Goal: Task Accomplishment & Management: Manage account settings

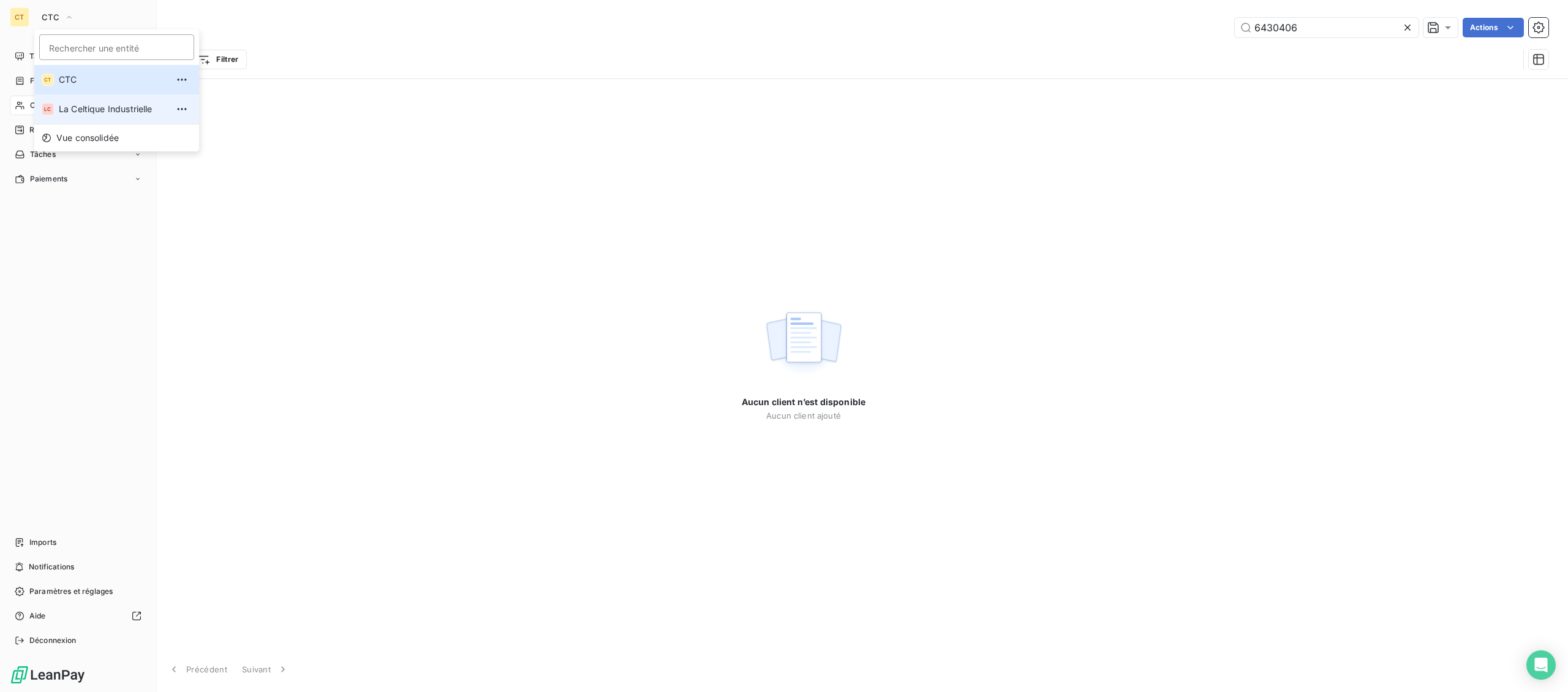
click at [79, 113] on span "La Celtique Industrielle" at bounding box center [113, 109] width 109 height 12
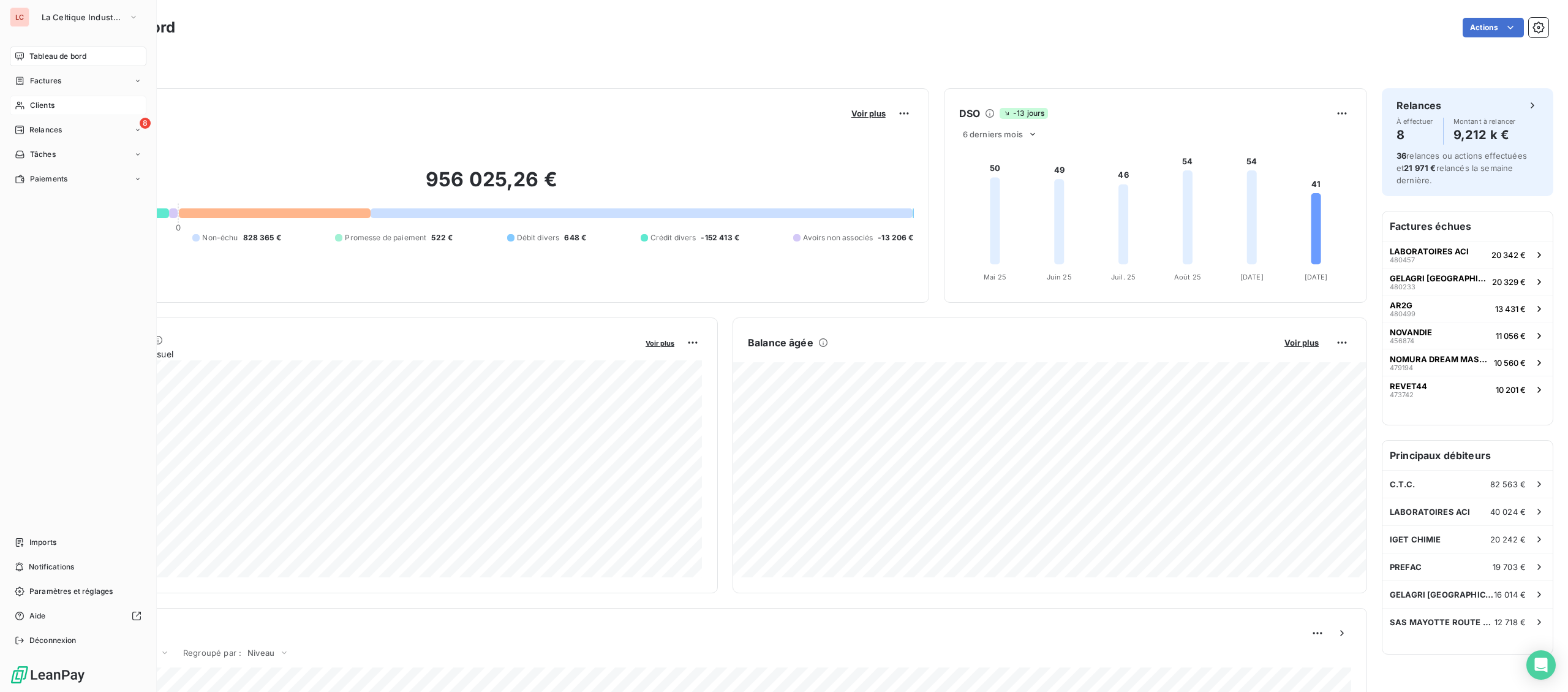
click at [32, 103] on span "Clients" at bounding box center [42, 105] width 25 height 11
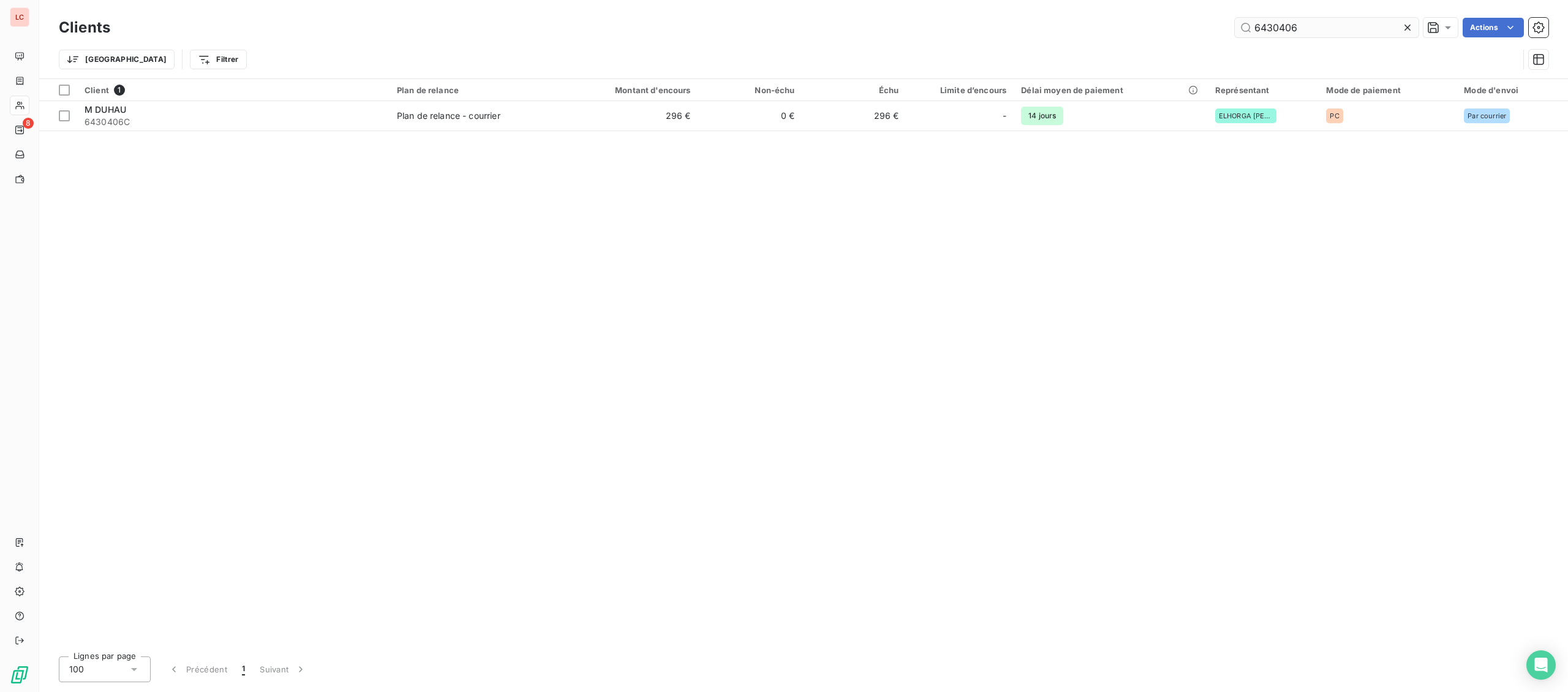
drag, startPoint x: 1317, startPoint y: 32, endPoint x: 1013, endPoint y: 41, distance: 304.1
click at [1235, 38] on input "6430406" at bounding box center [1327, 27] width 184 height 19
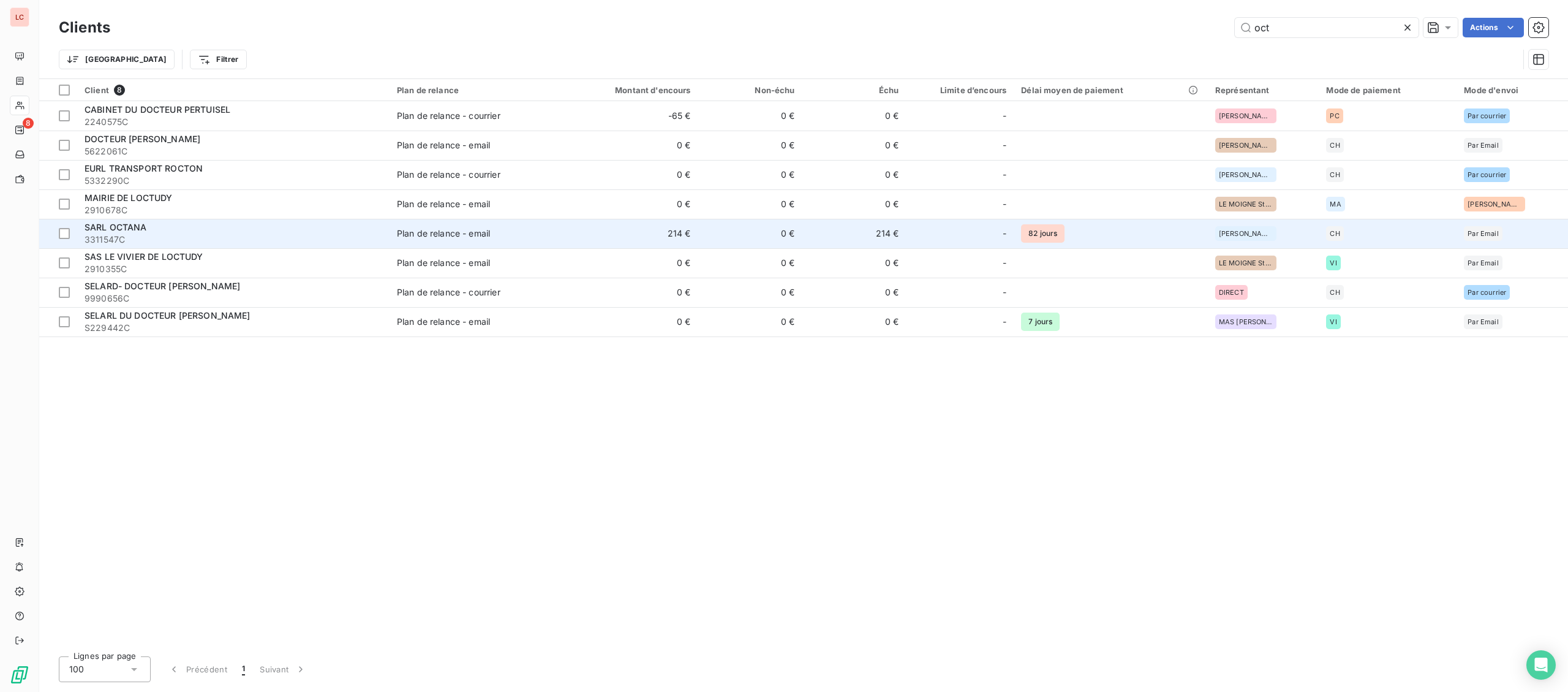
type input "oct"
click at [255, 236] on span "3311547C" at bounding box center [234, 240] width 298 height 12
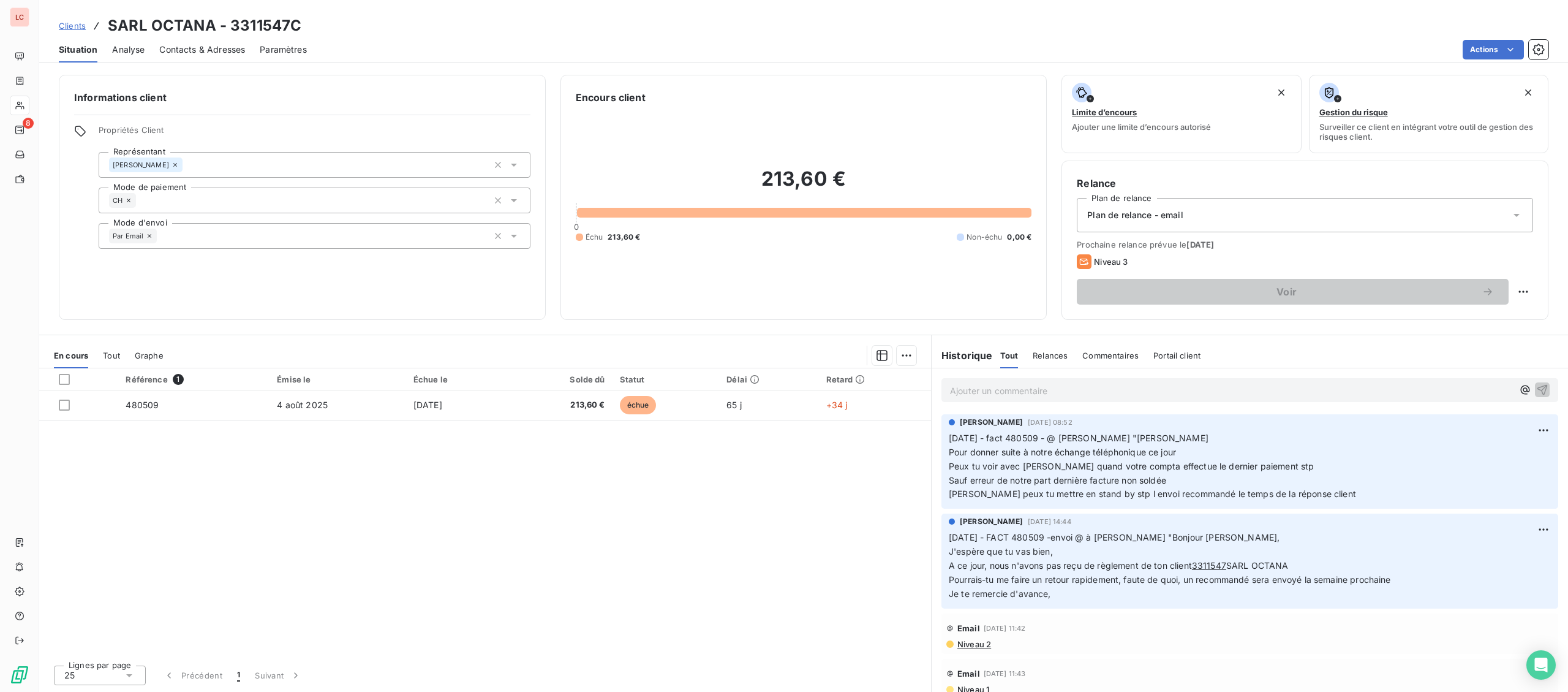
click at [1064, 392] on p "Ajouter un commentaire ﻿" at bounding box center [1231, 390] width 563 height 15
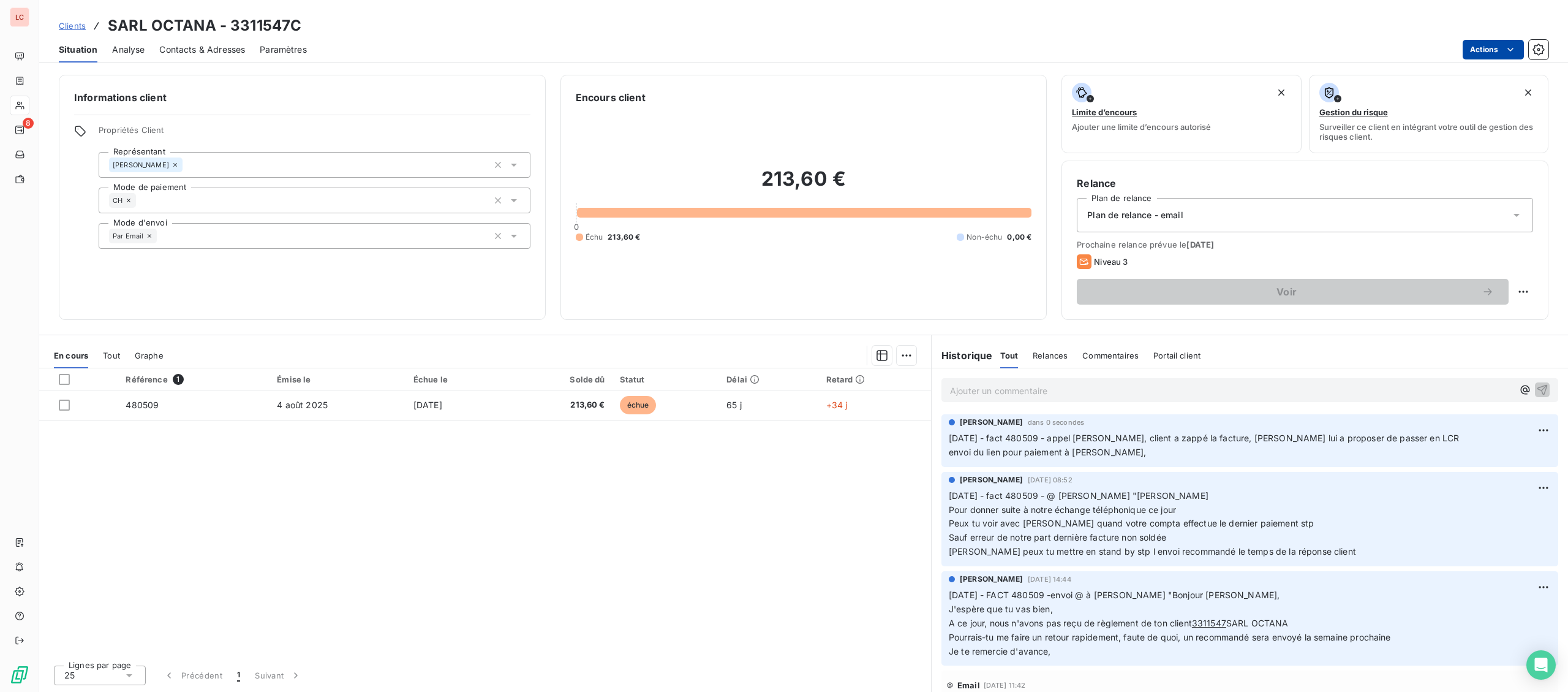
click at [1511, 44] on html "LC 8 Clients SARL OCTANA - 3311547C Situation Analyse Contacts & Adresses Param…" at bounding box center [784, 346] width 1568 height 692
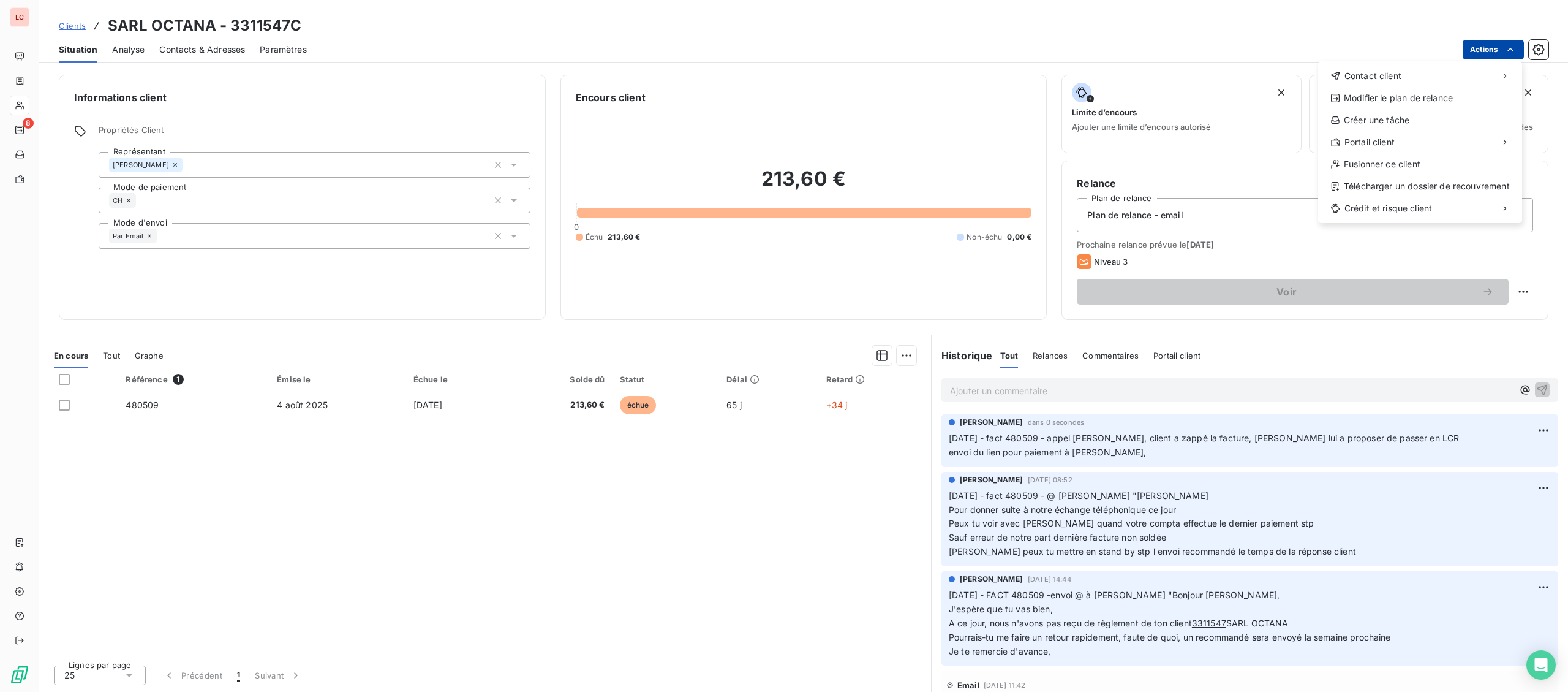
click at [716, 421] on html "LC 8 Clients SARL OCTANA - 3311547C Situation Analyse Contacts & Adresses Param…" at bounding box center [784, 346] width 1568 height 692
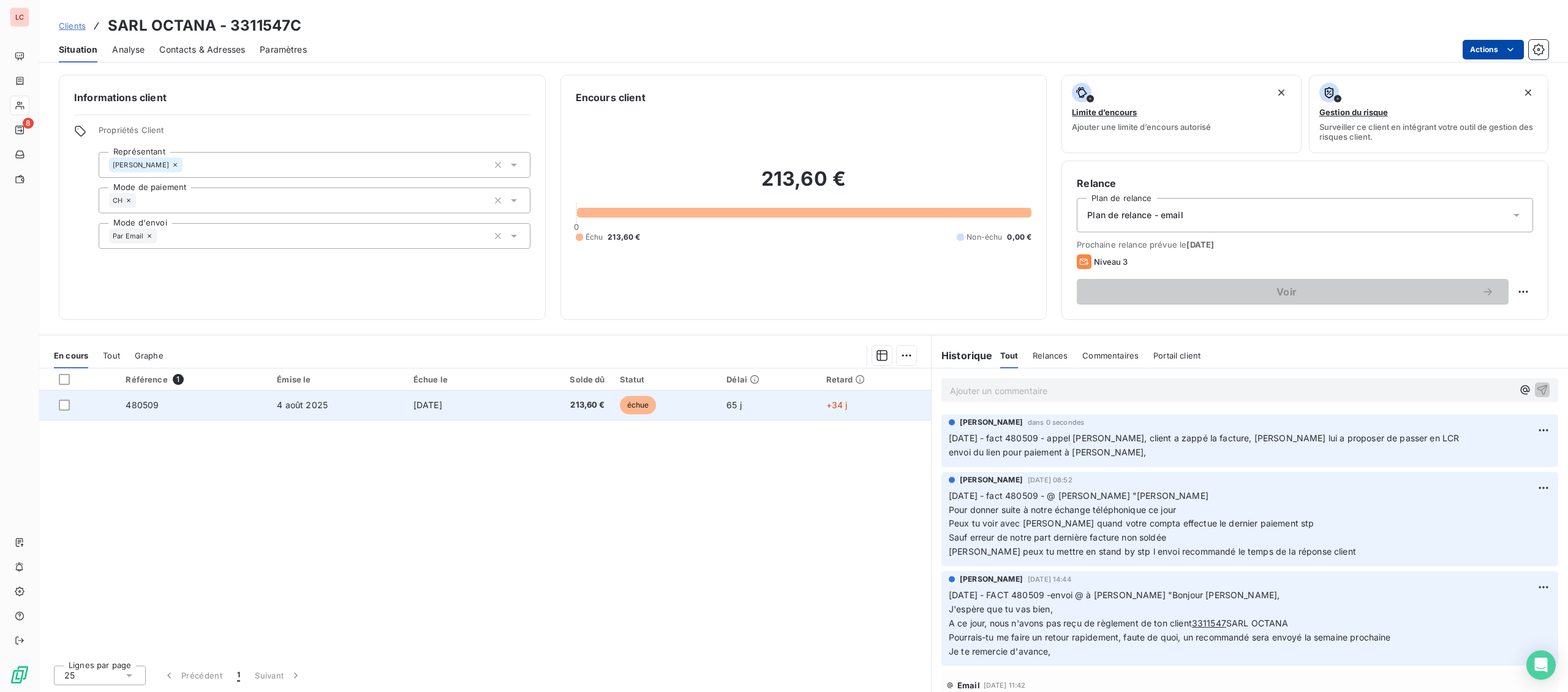
click at [718, 417] on td "échue" at bounding box center [666, 406] width 107 height 30
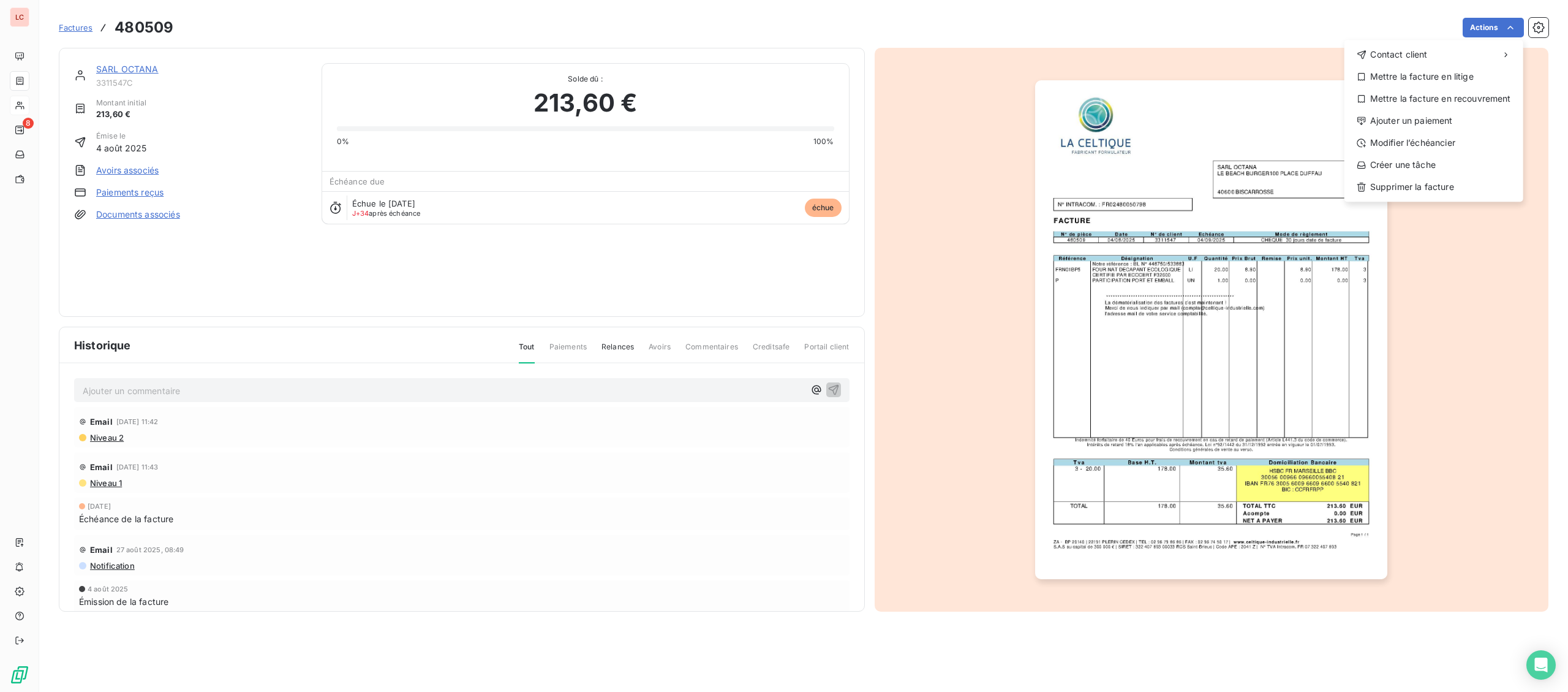
click at [1511, 27] on html "LC 8 Factures 480509 Actions Contact client Mettre la facture en litige Mettre …" at bounding box center [784, 346] width 1568 height 692
click at [835, 348] on html "LC 8 Factures 480509 Actions Contact client Mettre la facture en litige Mettre …" at bounding box center [784, 346] width 1568 height 692
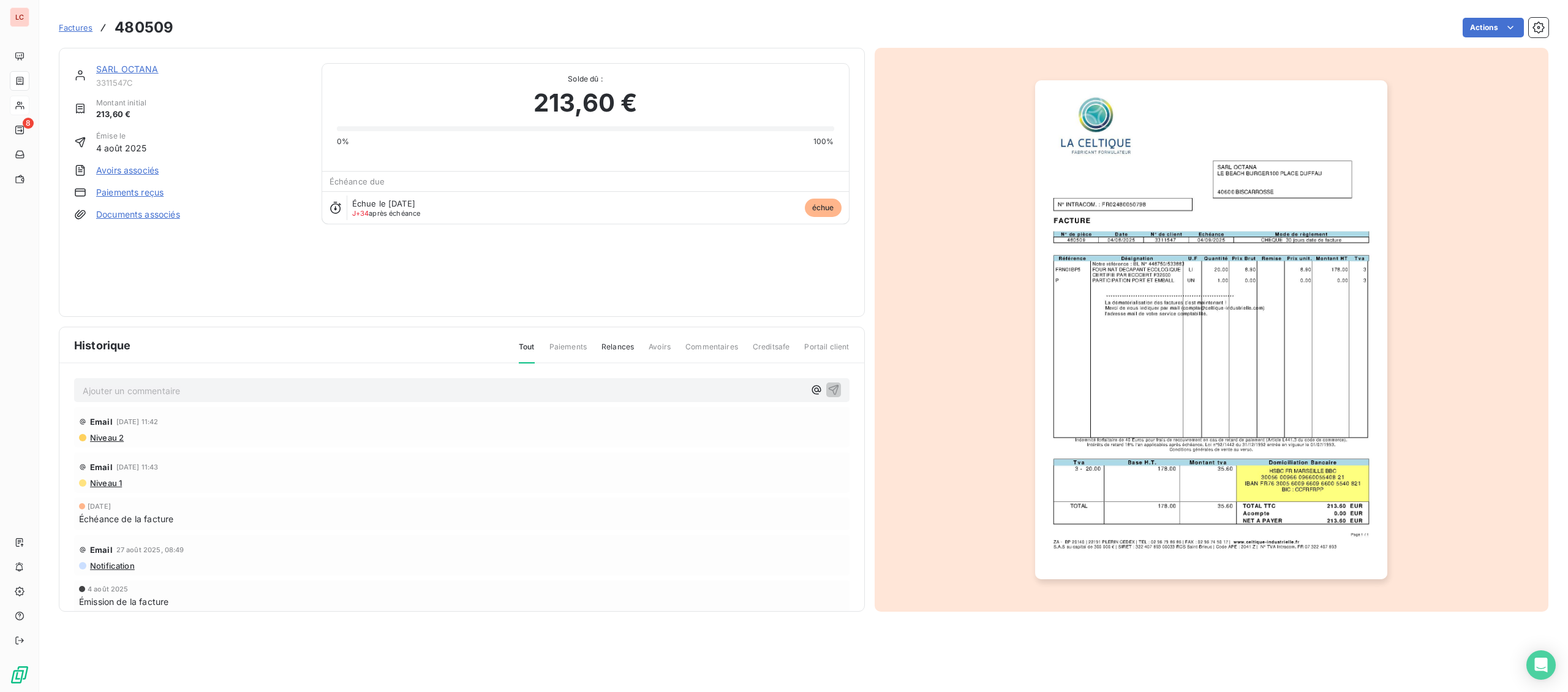
click at [820, 348] on span "Portail client" at bounding box center [826, 352] width 45 height 21
click at [1508, 25] on html "LC 8 Factures 480509 Actions SARL OCTANA 3311547C Montant initial 213,60 € Émis…" at bounding box center [784, 346] width 1568 height 692
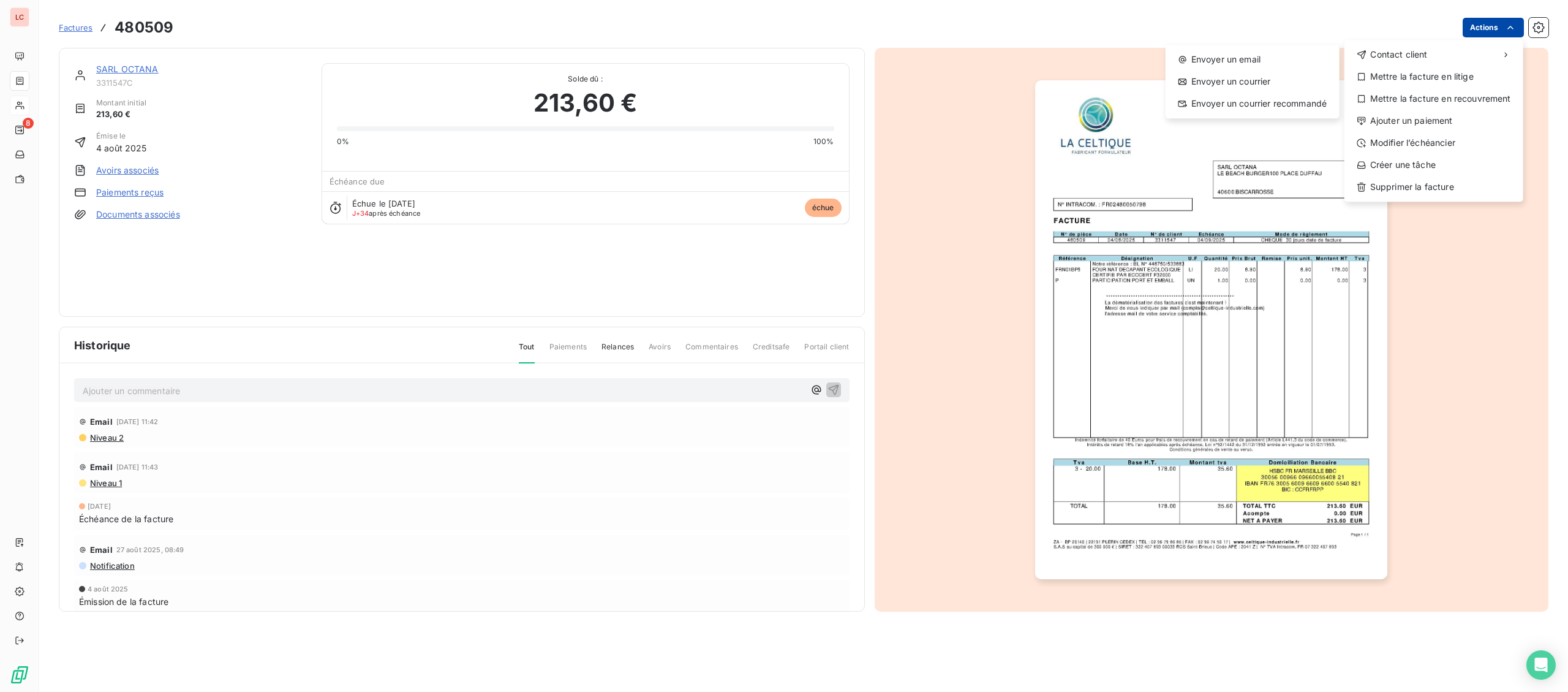
click at [142, 67] on html "LC 8 Factures 480509 Actions Contact client Envoyer un email Envoyer un courrie…" at bounding box center [784, 346] width 1568 height 692
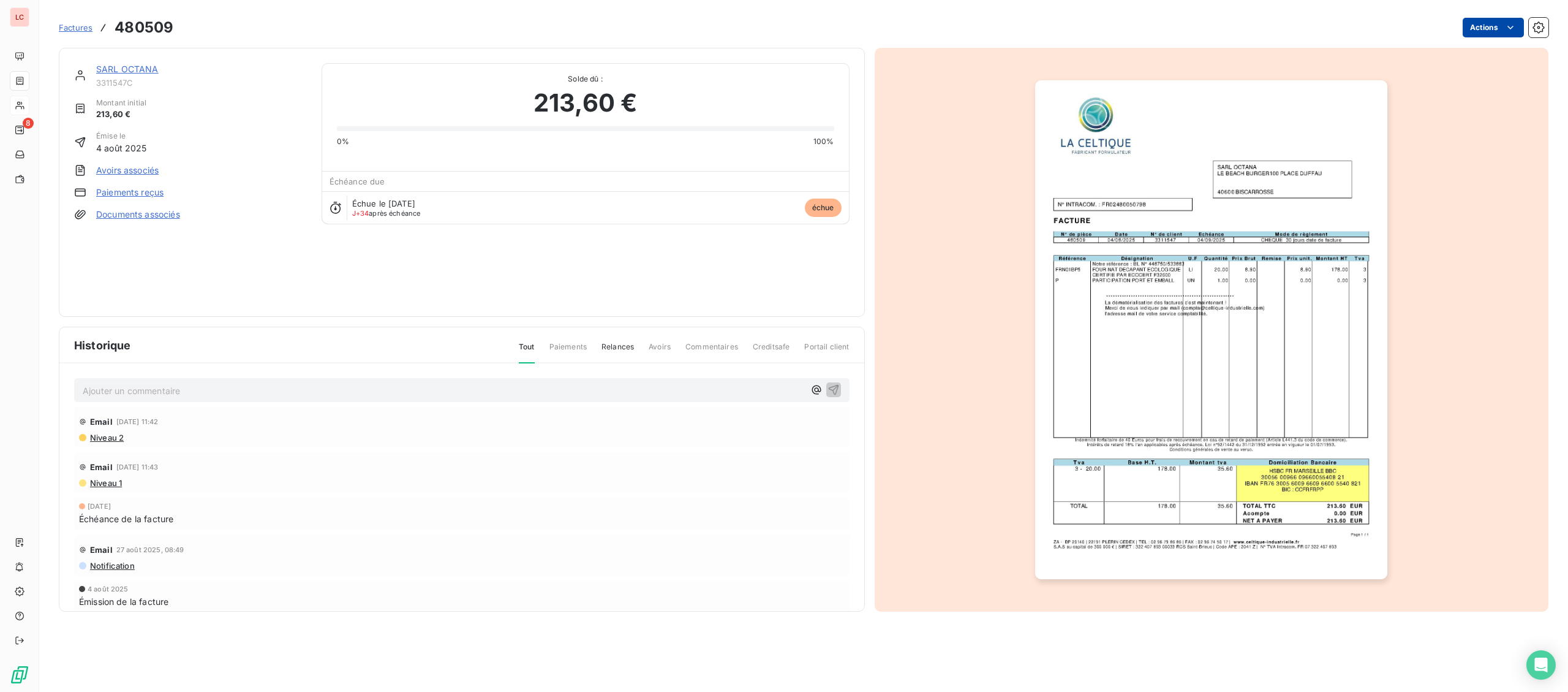
click at [142, 67] on link "SARL OCTANA" at bounding box center [127, 69] width 62 height 11
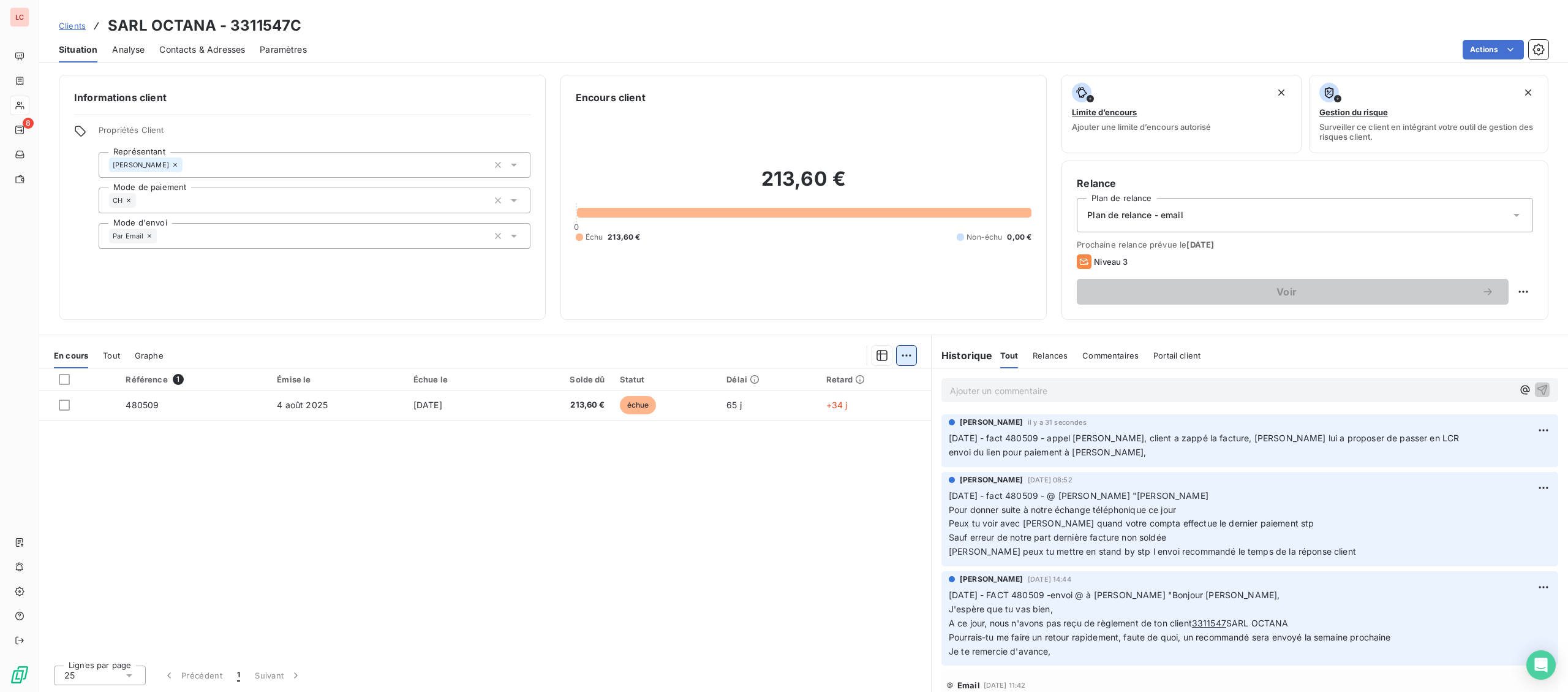
click at [915, 358] on html "LC 8 Clients SARL OCTANA - 3311547C Situation Analyse Contacts & Adresses Param…" at bounding box center [784, 346] width 1568 height 692
click at [1177, 353] on span "Portail client" at bounding box center [1178, 355] width 47 height 10
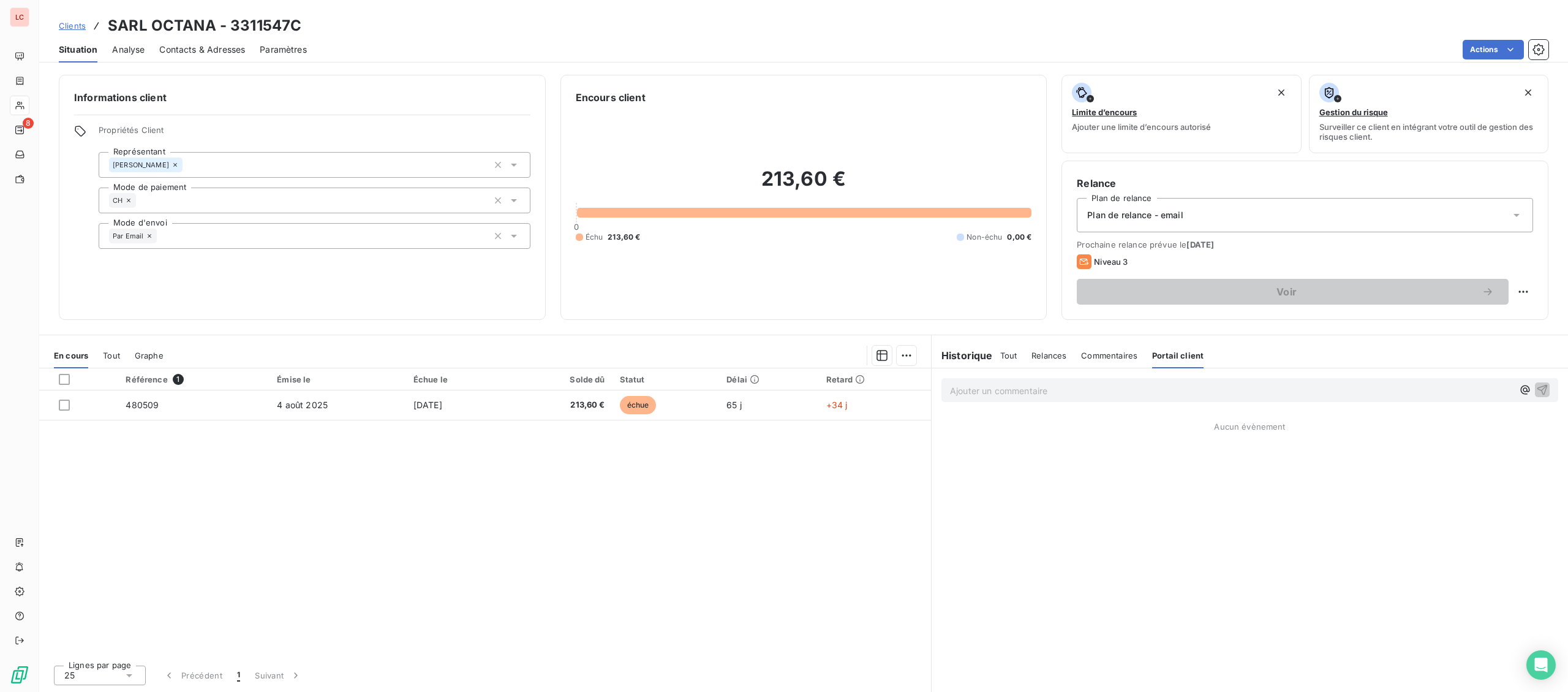
click at [1478, 39] on div "Situation Analyse Contacts & Adresses Paramètres Actions" at bounding box center [804, 49] width 1529 height 25
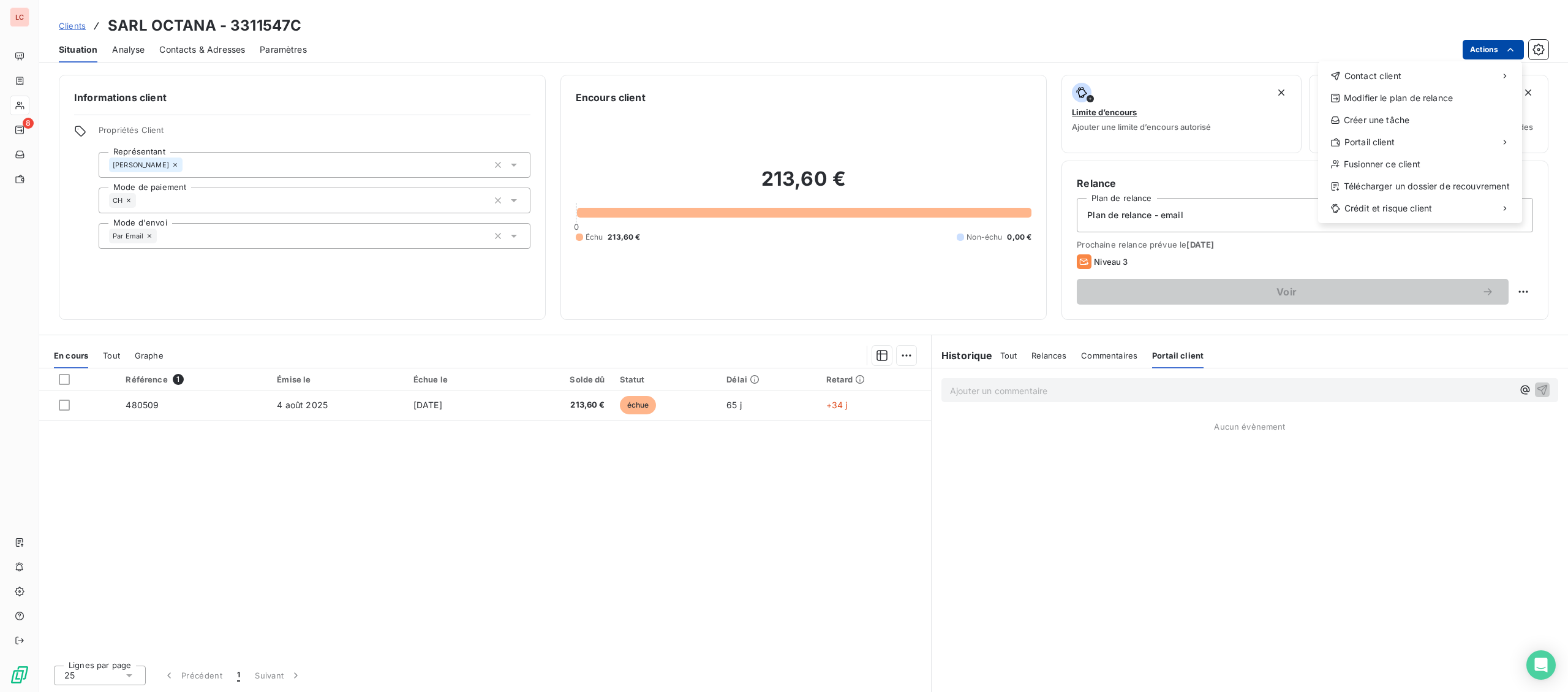
click at [1478, 42] on html "LC 8 Clients SARL OCTANA - 3311547C Situation Analyse Contacts & Adresses Param…" at bounding box center [784, 346] width 1568 height 692
click at [1247, 167] on div "Copier le lien vers le portail" at bounding box center [1239, 169] width 139 height 19
